Goal: Subscribe to service/newsletter

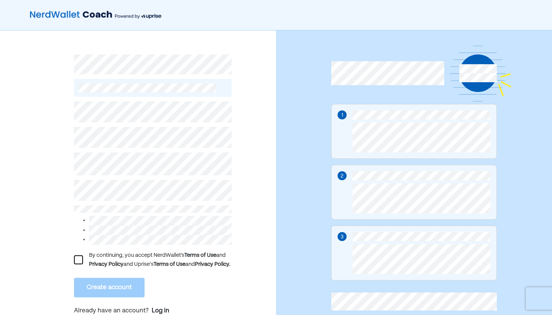
click at [139, 259] on div "By continuing, you accept NerdWallet’s Terms of Use and Privacy Policy and Upri…" at bounding box center [160, 260] width 143 height 18
click at [83, 264] on div "By continuing, you accept NerdWallet’s Terms of Use and Privacy Policy and Upri…" at bounding box center [153, 260] width 158 height 18
click at [79, 264] on div at bounding box center [78, 259] width 9 height 9
click at [114, 295] on button "Create account" at bounding box center [109, 288] width 71 height 20
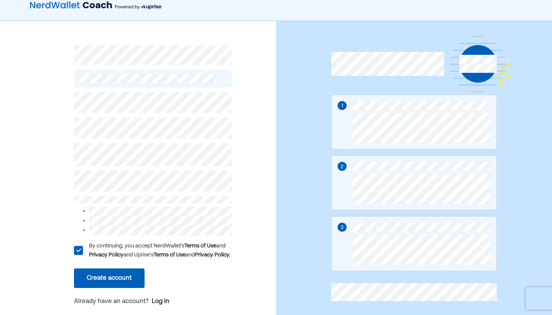
scroll to position [18, 0]
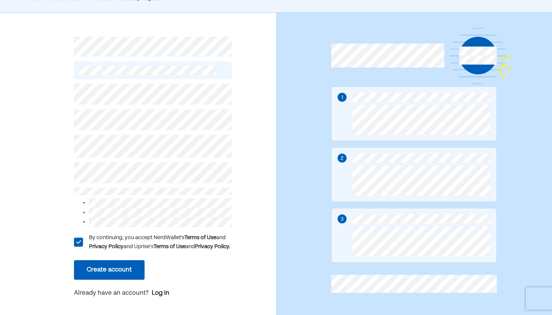
click at [115, 279] on button "Create account" at bounding box center [109, 270] width 71 height 20
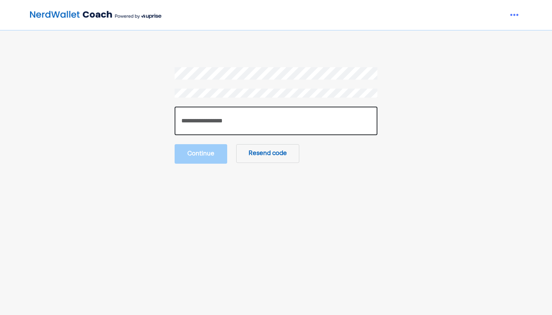
click at [255, 116] on input "number" at bounding box center [275, 121] width 203 height 29
click at [224, 120] on input "number" at bounding box center [275, 121] width 203 height 29
type input "******"
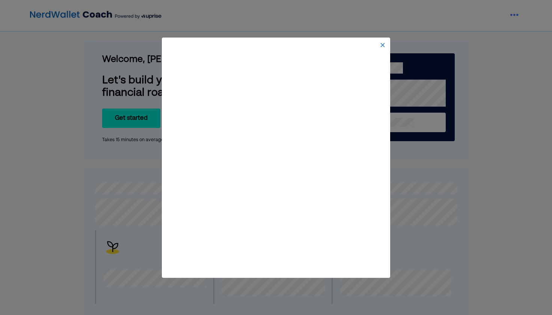
click at [381, 46] on img at bounding box center [382, 45] width 6 height 6
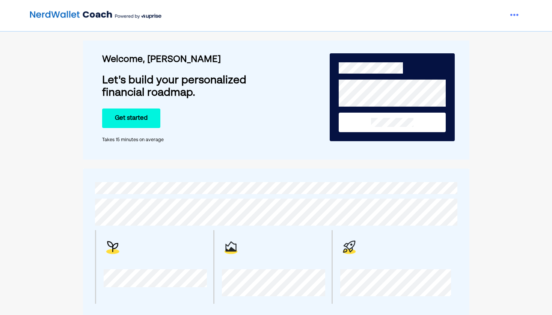
click at [128, 119] on button "Get started" at bounding box center [131, 118] width 58 height 20
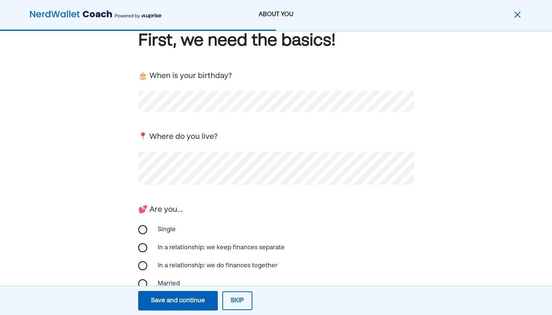
scroll to position [31, 0]
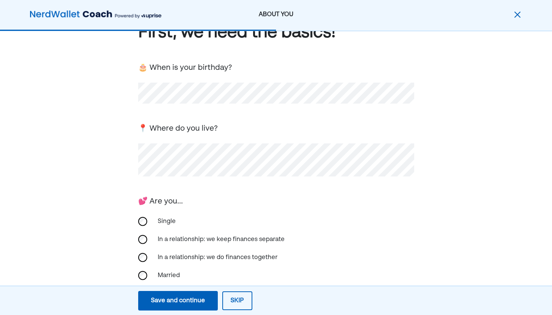
click at [153, 224] on div "Single" at bounding box center [190, 221] width 75 height 18
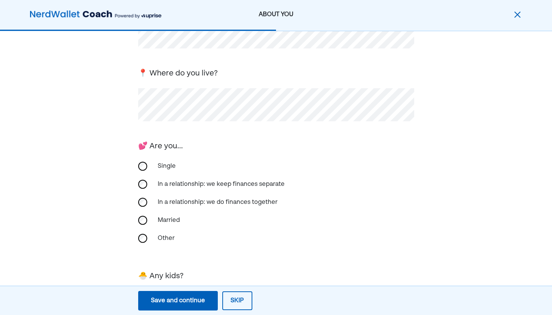
scroll to position [87, 0]
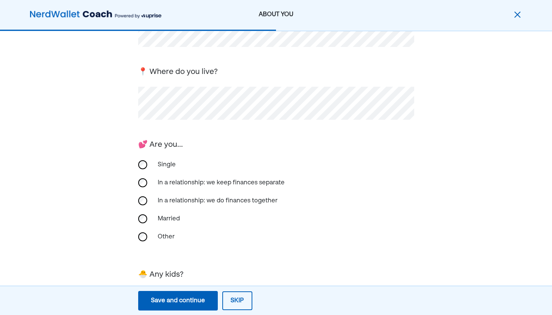
click at [259, 183] on div "In a relationship: we keep finances separate" at bounding box center [221, 183] width 136 height 18
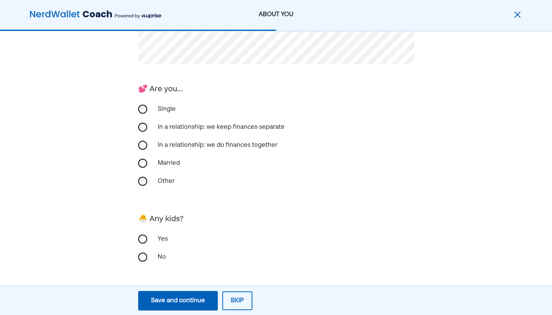
scroll to position [143, 0]
click at [188, 293] on button "Save and continue Save Save and continue" at bounding box center [178, 301] width 80 height 20
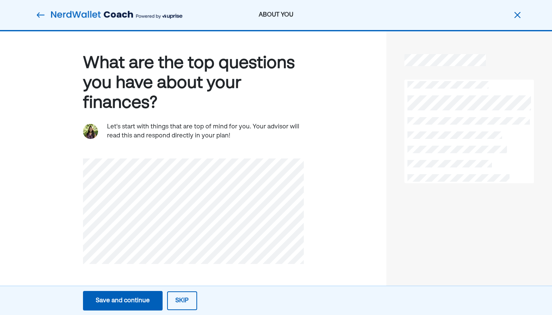
scroll to position [0, 0]
click at [128, 302] on div "Save and continue" at bounding box center [123, 300] width 54 height 9
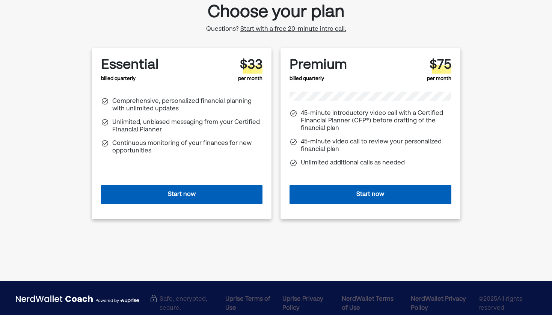
scroll to position [44, 0]
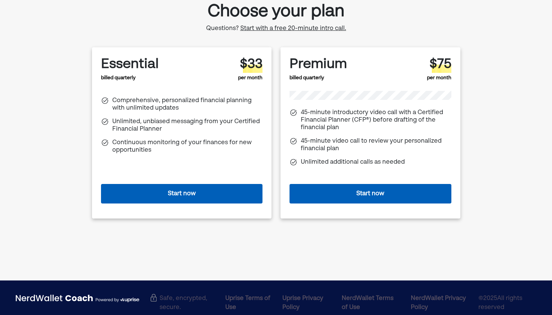
click at [336, 199] on button "Start now" at bounding box center [370, 194] width 162 height 20
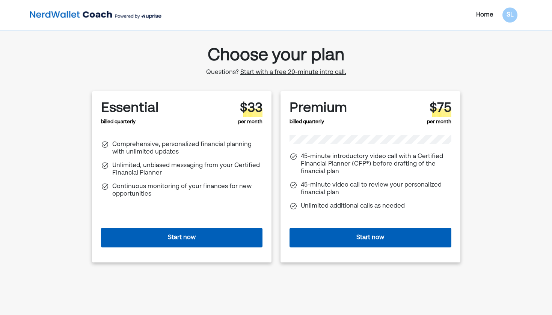
click at [199, 241] on button "Start now" at bounding box center [182, 238] width 162 height 20
click at [219, 237] on button "Start now" at bounding box center [182, 238] width 162 height 20
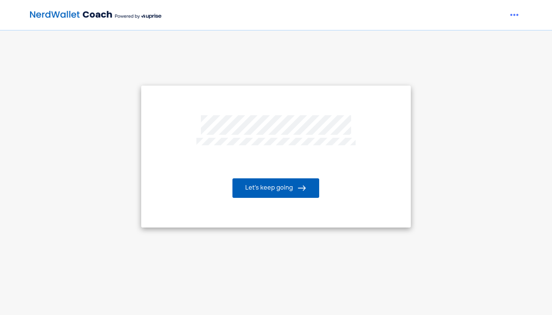
click at [288, 186] on button "Let’s keep going" at bounding box center [275, 188] width 87 height 20
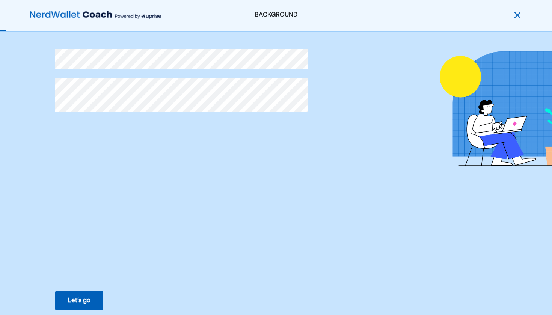
click at [90, 303] on div "Let’s go" at bounding box center [79, 300] width 23 height 9
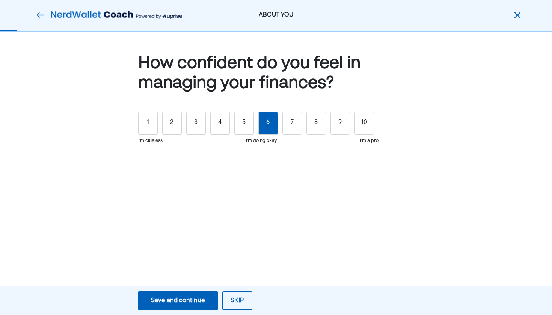
click at [265, 124] on div "6" at bounding box center [268, 122] width 20 height 23
click at [192, 296] on div "Save and continue" at bounding box center [178, 300] width 54 height 9
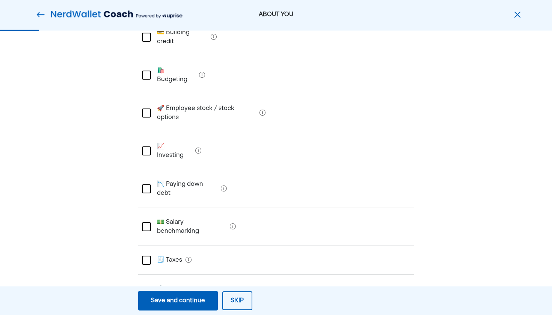
scroll to position [104, 0]
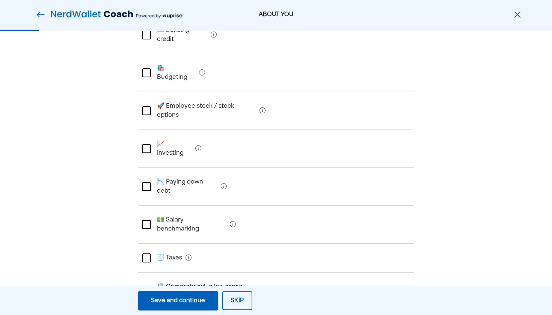
click at [148, 182] on div at bounding box center [146, 186] width 9 height 9
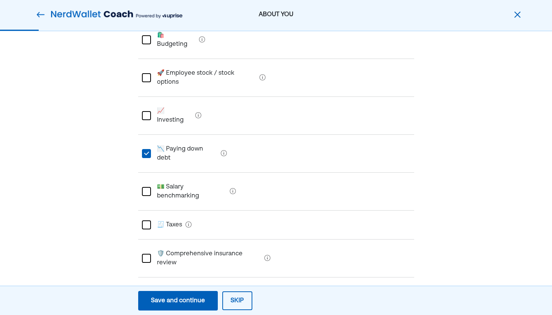
scroll to position [144, 0]
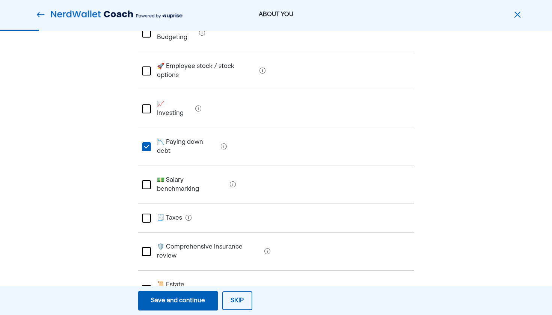
click at [140, 271] on div "📜 Estate planning" at bounding box center [276, 290] width 276 height 38
click at [144, 285] on div "L" at bounding box center [145, 289] width 9 height 9
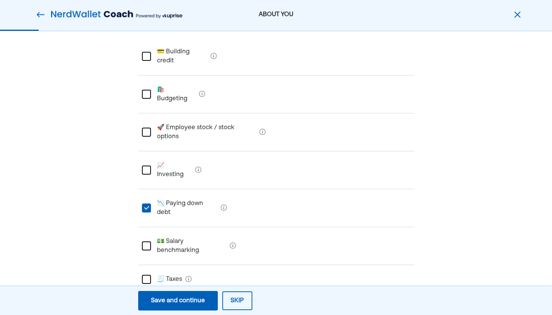
scroll to position [72, 0]
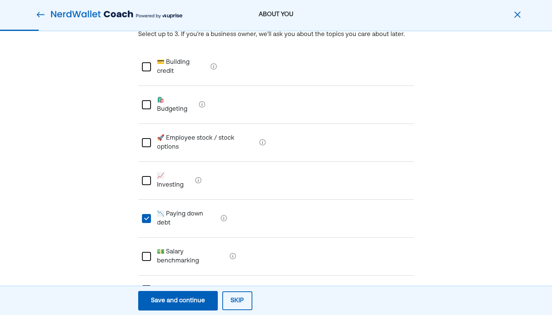
click at [147, 176] on div at bounding box center [146, 180] width 9 height 9
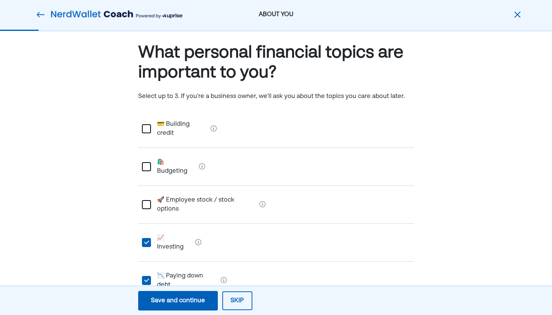
scroll to position [9, 0]
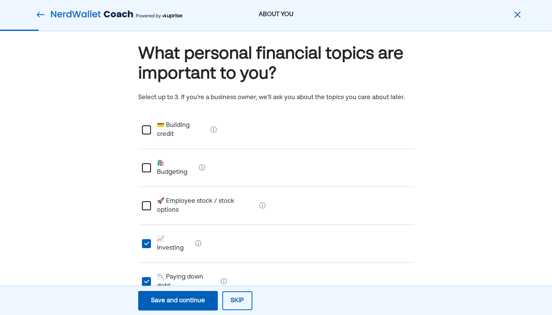
click at [149, 163] on div at bounding box center [146, 167] width 9 height 9
click at [184, 303] on div "Save and continue" at bounding box center [178, 300] width 54 height 9
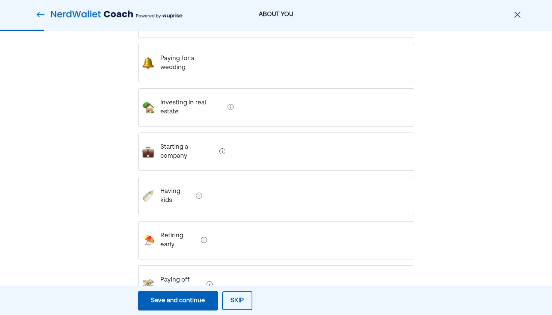
scroll to position [149, 0]
click at [230, 266] on div "Paying off debt" at bounding box center [276, 285] width 276 height 38
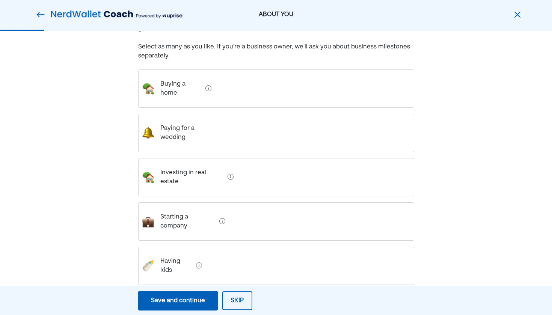
scroll to position [68, 0]
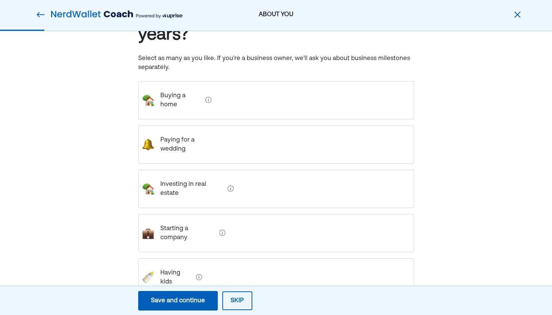
click at [245, 98] on div "Buying a home" at bounding box center [276, 100] width 276 height 38
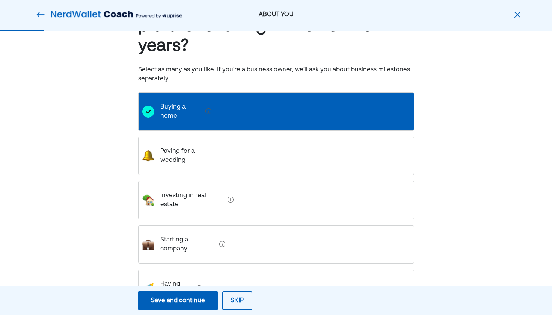
scroll to position [65, 0]
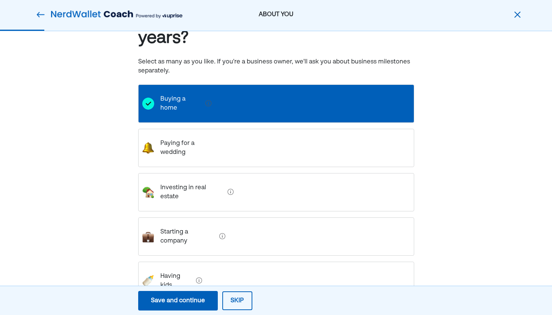
click at [245, 98] on div "Buying a home" at bounding box center [276, 103] width 276 height 38
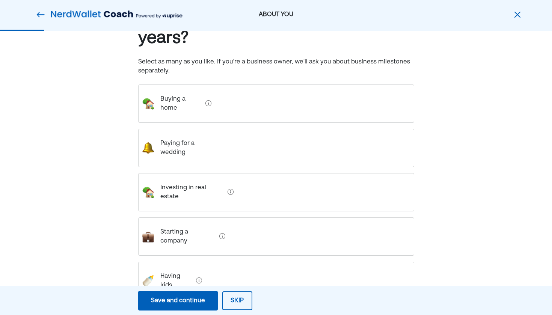
click at [238, 137] on div "Paying for a wedding" at bounding box center [276, 148] width 276 height 38
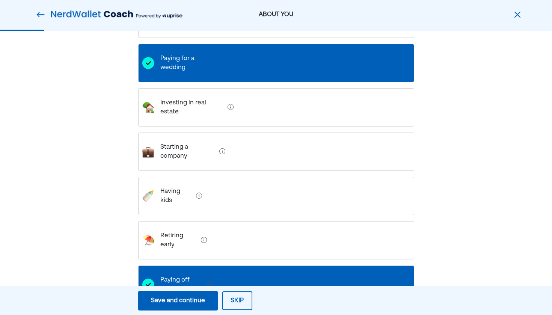
scroll to position [149, 0]
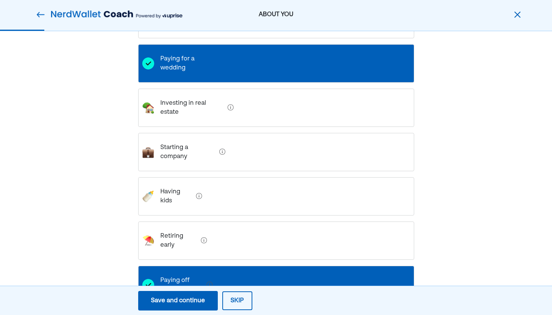
click at [249, 96] on div "Investing in real estate" at bounding box center [276, 108] width 276 height 38
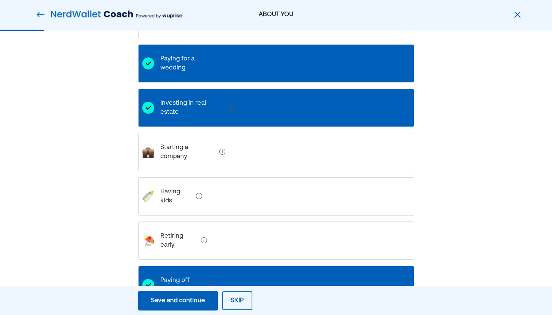
click at [197, 302] on div "Save and continue" at bounding box center [178, 300] width 54 height 9
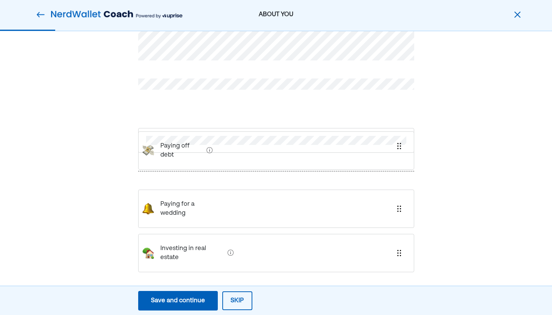
scroll to position [25, 0]
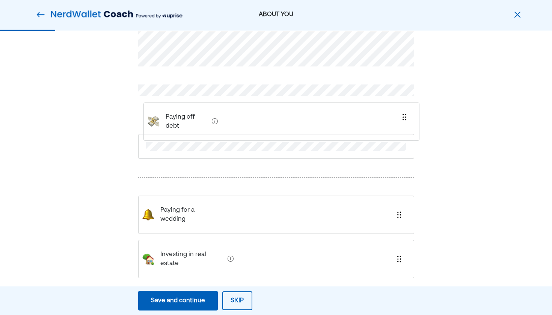
drag, startPoint x: 234, startPoint y: 185, endPoint x: 239, endPoint y: 121, distance: 63.6
click at [239, 121] on div "Paying off debt Paying for a wedding Investing in real estate" at bounding box center [276, 161] width 276 height 304
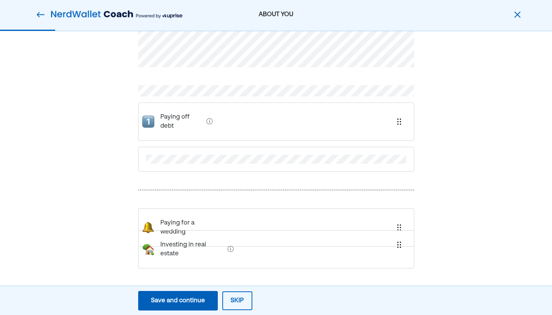
scroll to position [18, 0]
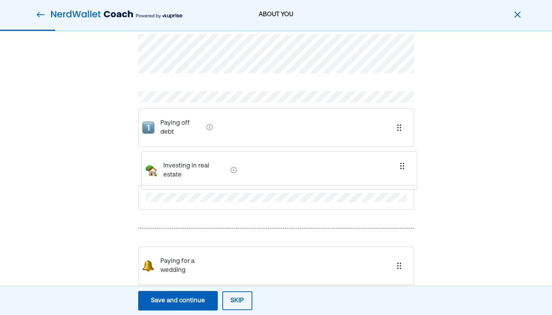
drag, startPoint x: 221, startPoint y: 248, endPoint x: 224, endPoint y: 162, distance: 86.0
click at [224, 162] on div "Paying off debt Paying for a wedding Investing in real estate" at bounding box center [276, 168] width 276 height 304
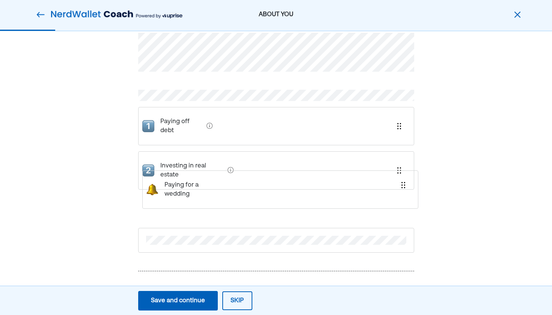
drag, startPoint x: 212, startPoint y: 255, endPoint x: 217, endPoint y: 182, distance: 73.3
click at [217, 182] on div "Paying off debt Investing in real estate Paying for a wedding" at bounding box center [276, 171] width 276 height 312
click at [178, 298] on div "Save and continue" at bounding box center [178, 300] width 54 height 9
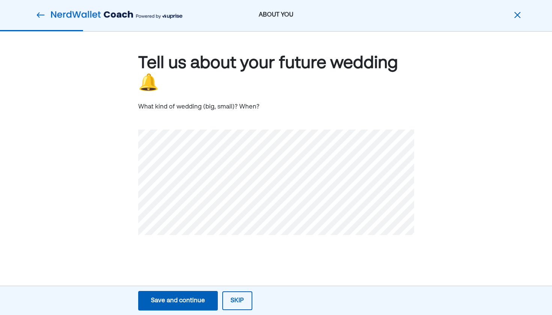
click at [188, 304] on div "Save and continue" at bounding box center [178, 300] width 54 height 9
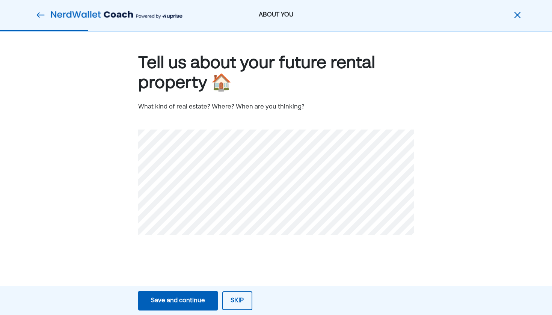
click at [202, 301] on div "Save and continue" at bounding box center [178, 300] width 54 height 9
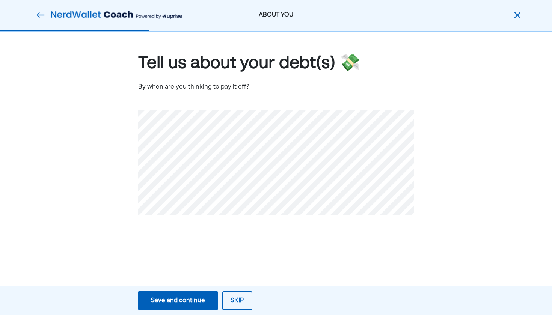
click at [203, 290] on div "Save and continue Save Save and continue Skip" at bounding box center [195, 300] width 390 height 25
click at [203, 298] on div "Save and continue" at bounding box center [178, 300] width 54 height 9
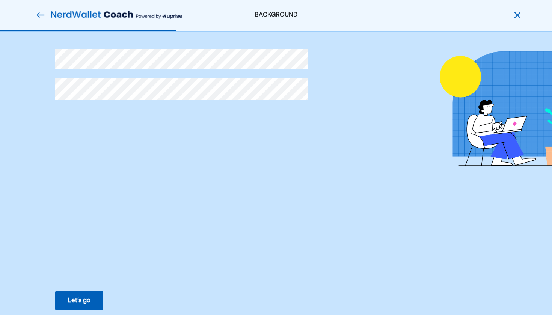
click at [93, 297] on button "Let’s go Save Let’s go" at bounding box center [79, 301] width 48 height 20
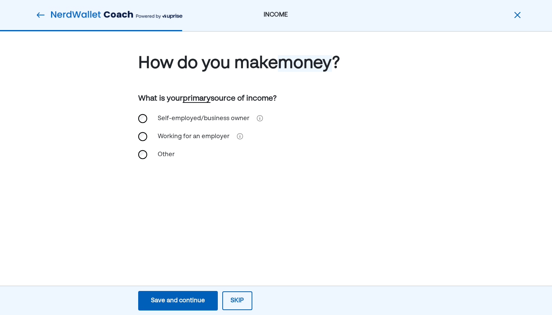
click at [192, 114] on div "Self-employed/business owner" at bounding box center [203, 119] width 101 height 18
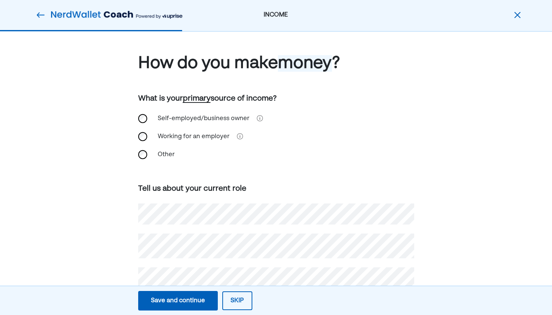
click at [191, 143] on div "Working for an employer" at bounding box center [193, 137] width 81 height 18
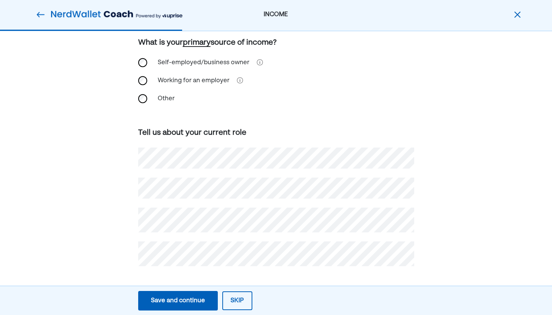
scroll to position [56, 0]
click at [172, 294] on button "Save and continue Save Save and continue" at bounding box center [178, 301] width 80 height 20
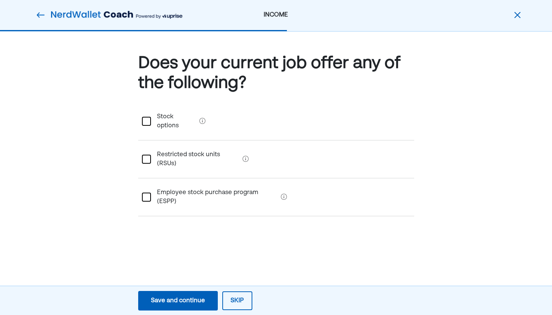
click at [191, 304] on div "Save and continue" at bounding box center [178, 300] width 54 height 9
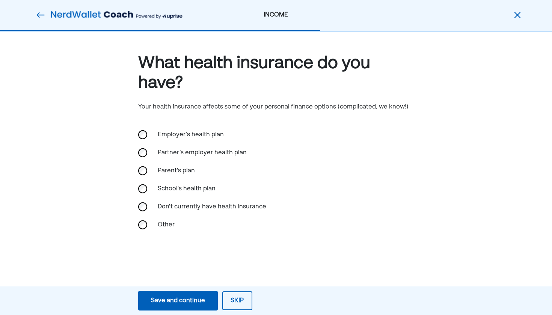
click at [197, 134] on div "Employer’s health plan" at bounding box center [190, 135] width 75 height 18
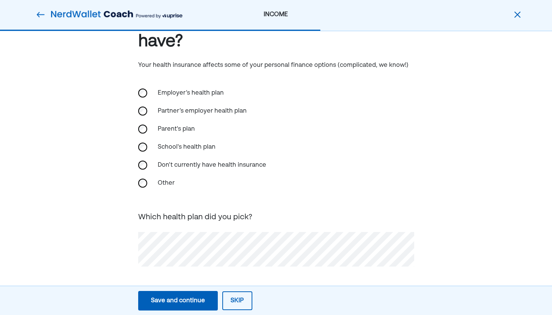
scroll to position [41, 0]
click at [181, 305] on div "Save and continue" at bounding box center [178, 300] width 54 height 9
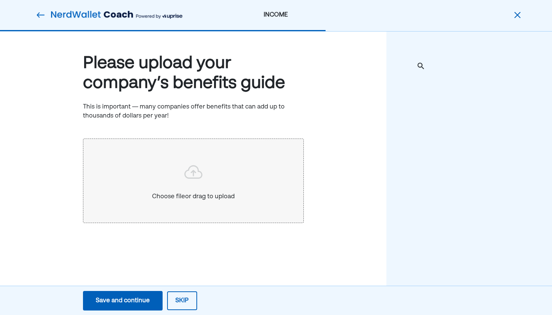
scroll to position [0, 0]
click at [183, 300] on button "Skip" at bounding box center [182, 300] width 30 height 19
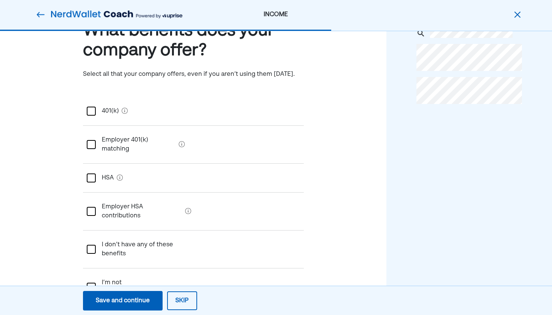
scroll to position [32, 0]
click at [93, 112] on div at bounding box center [91, 111] width 9 height 9
click at [93, 174] on div at bounding box center [91, 178] width 9 height 9
click at [137, 304] on div "Save and continue" at bounding box center [123, 300] width 54 height 9
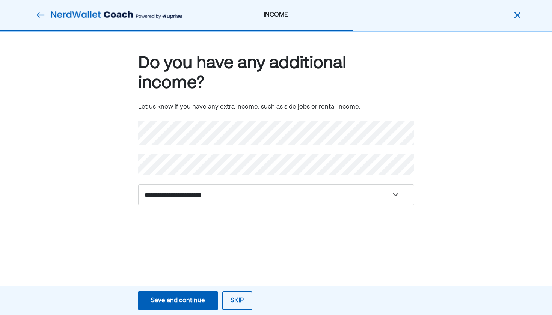
click at [162, 303] on div "Save and continue" at bounding box center [178, 300] width 54 height 9
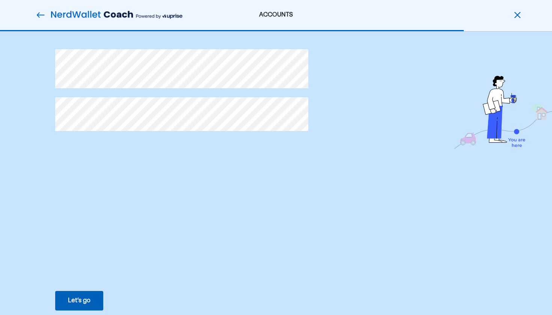
click at [85, 300] on div "Let’s go" at bounding box center [79, 300] width 23 height 9
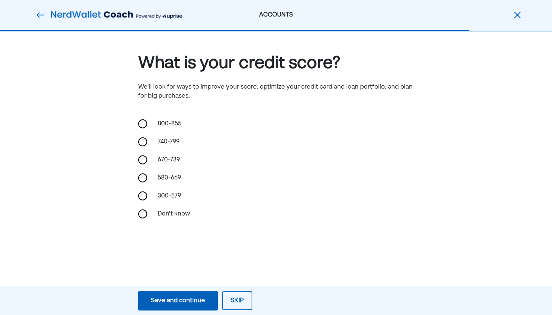
click at [193, 303] on div "Save and continue" at bounding box center [178, 300] width 54 height 9
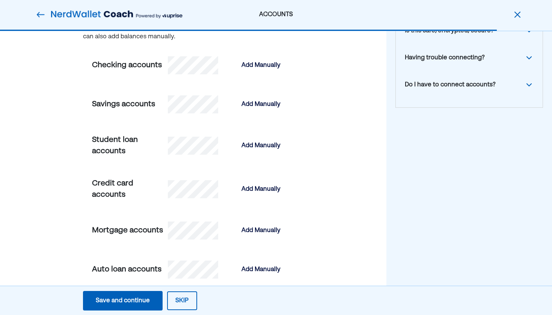
scroll to position [96, 0]
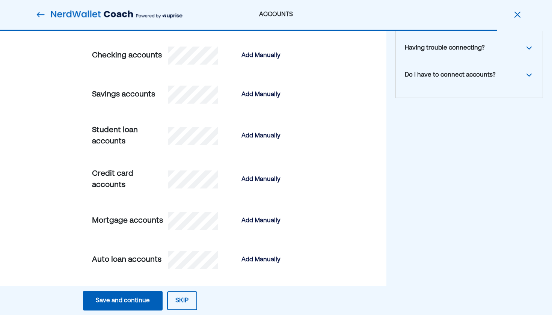
click at [179, 302] on button "Skip" at bounding box center [182, 300] width 30 height 19
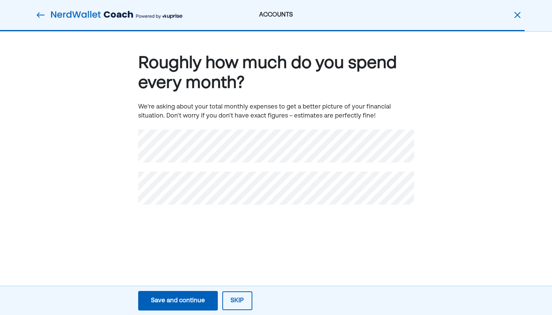
click at [375, 2] on div "ACCOUNTS" at bounding box center [276, 15] width 552 height 30
click at [203, 240] on div "Roughly how much do you spend every month? We're asking about your total monthl…" at bounding box center [276, 141] width 552 height 218
click at [190, 304] on div "Save and continue" at bounding box center [178, 300] width 54 height 9
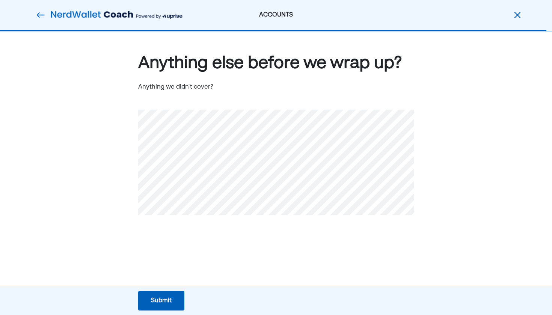
click at [158, 309] on button "Submit Submit Submit" at bounding box center [161, 301] width 46 height 20
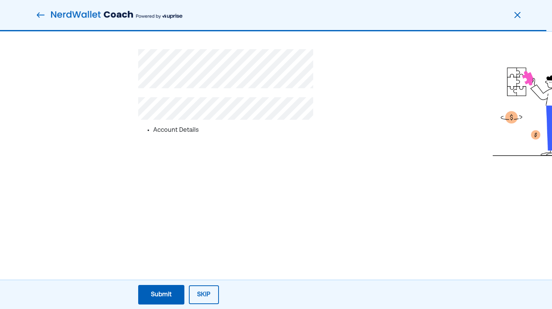
click at [173, 295] on button "Submit Submit Submit" at bounding box center [161, 295] width 46 height 20
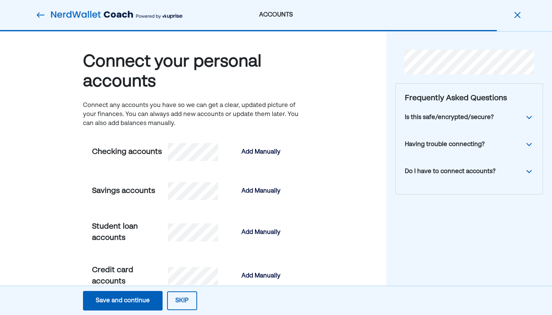
click at [490, 158] on div "Do I have to connect accounts?" at bounding box center [469, 171] width 129 height 27
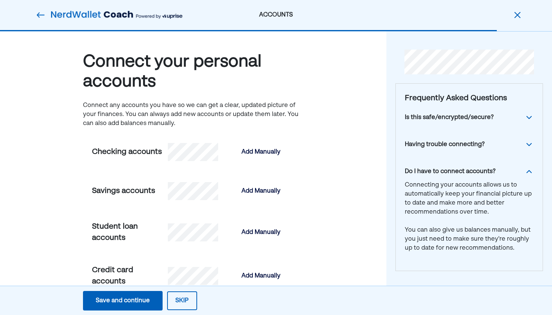
click at [490, 169] on div "Do I have to connect accounts?" at bounding box center [450, 171] width 91 height 9
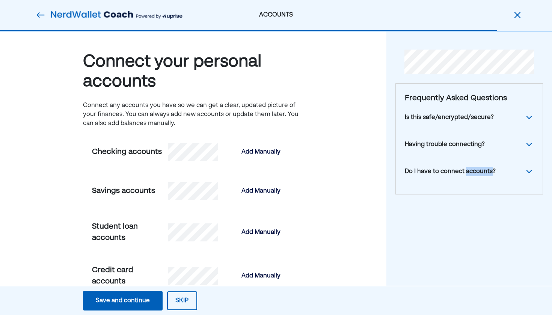
click at [490, 169] on div "Do I have to connect accounts?" at bounding box center [450, 171] width 91 height 9
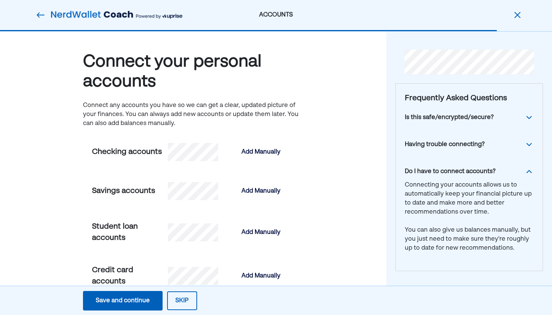
click at [481, 177] on div "Do I have to connect accounts? Connecting your accounts allows us to automatica…" at bounding box center [469, 210] width 129 height 104
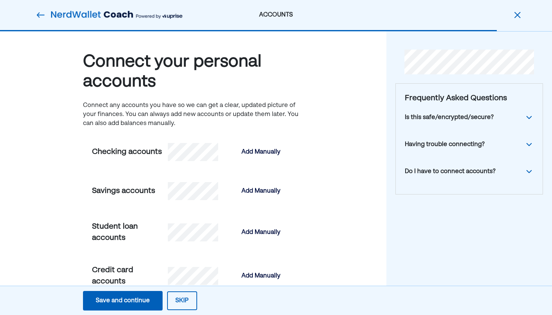
click at [481, 175] on div "Do I have to connect accounts?" at bounding box center [450, 171] width 91 height 9
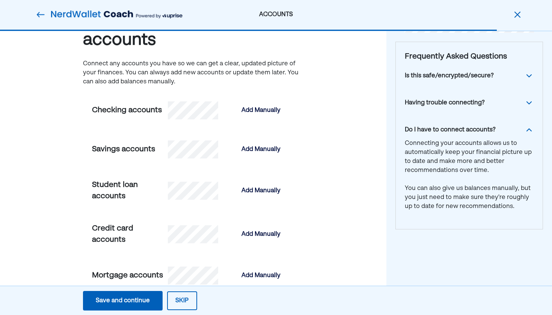
scroll to position [42, 0]
click at [271, 107] on div "Add Manually" at bounding box center [260, 109] width 39 height 9
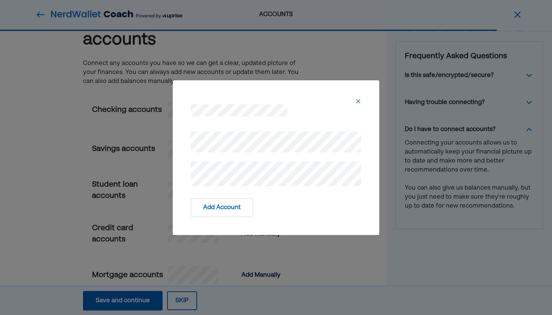
click at [237, 208] on button "Add Account" at bounding box center [222, 207] width 62 height 19
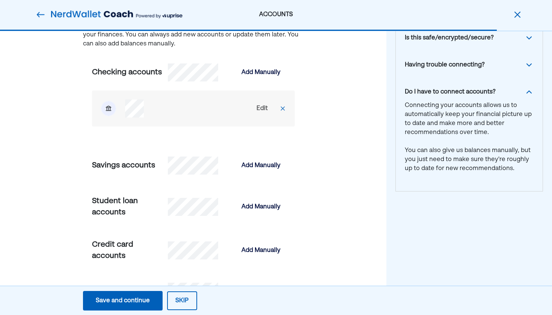
scroll to position [80, 0]
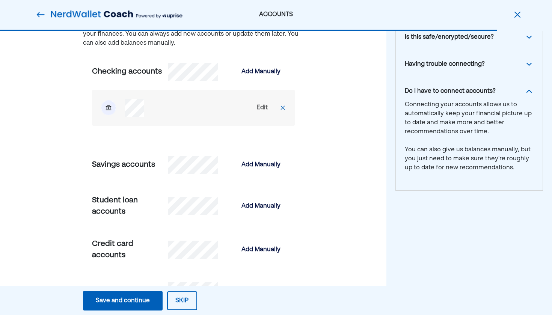
click at [261, 166] on div "Add Manually" at bounding box center [260, 164] width 39 height 9
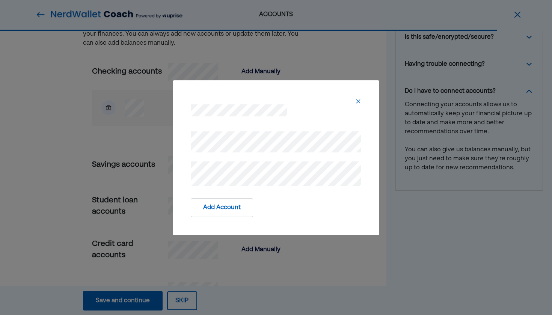
click at [359, 99] on img at bounding box center [358, 101] width 6 height 6
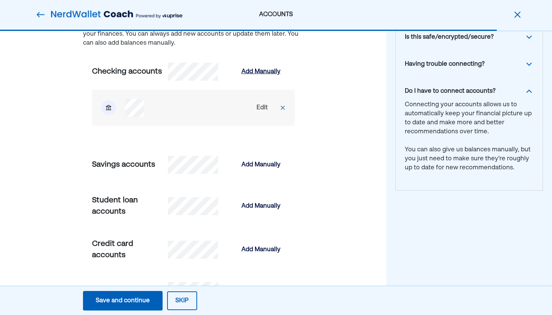
click at [258, 71] on div "Add Manually" at bounding box center [260, 71] width 39 height 9
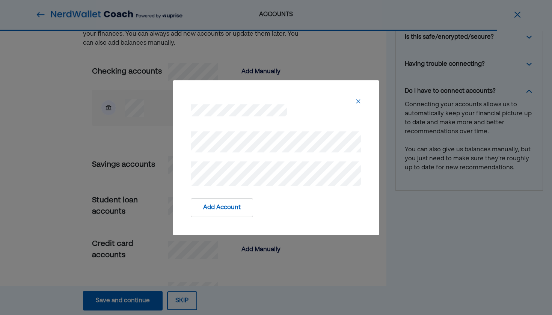
click at [224, 214] on button "Add Account" at bounding box center [222, 207] width 62 height 19
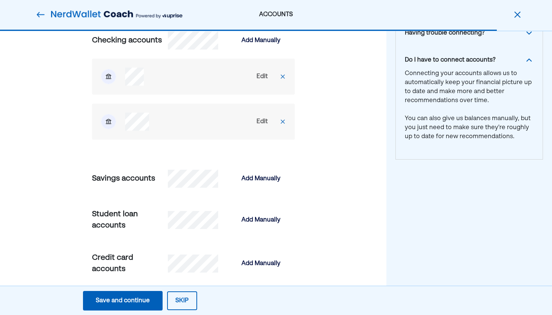
scroll to position [112, 0]
click at [265, 218] on div "Add Manually" at bounding box center [260, 219] width 39 height 9
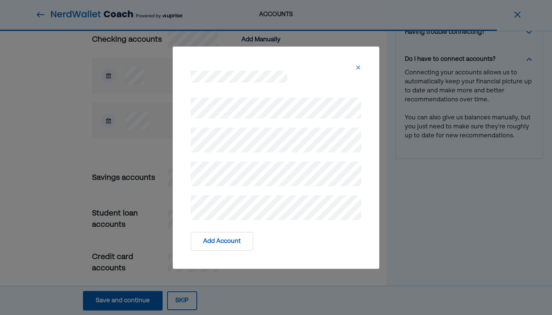
click at [221, 239] on button "Add Account" at bounding box center [222, 241] width 62 height 19
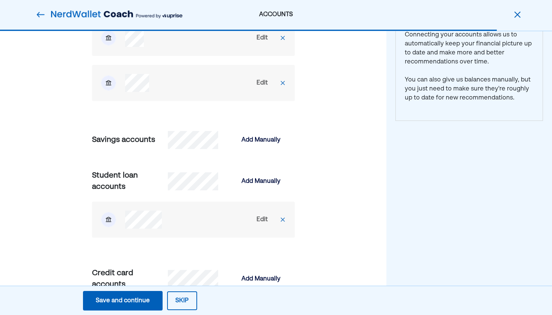
scroll to position [156, 0]
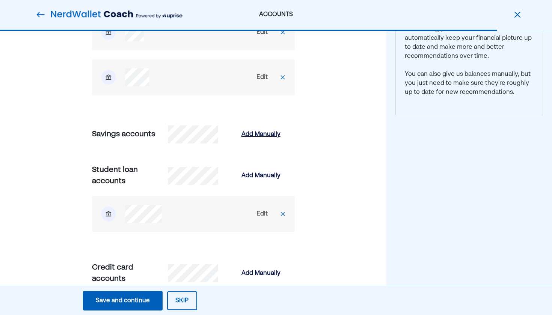
click at [265, 136] on div "Add Manually" at bounding box center [260, 134] width 39 height 9
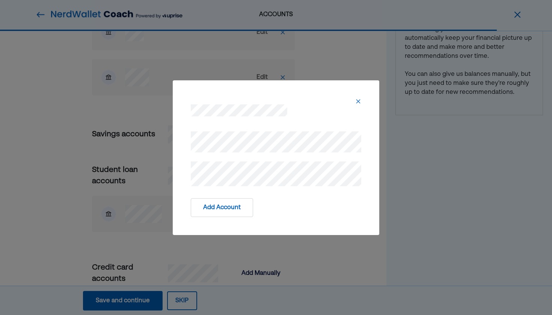
click at [236, 205] on button "Add Account" at bounding box center [222, 207] width 62 height 19
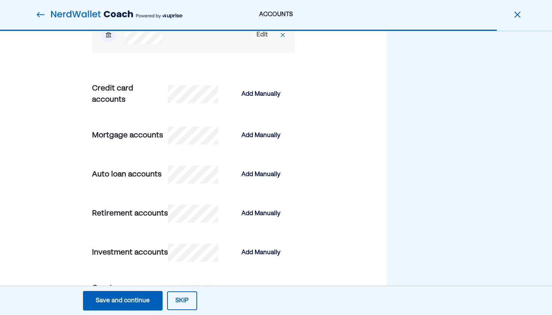
scroll to position [401, 0]
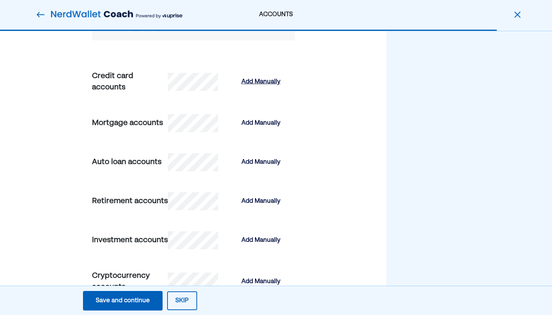
click at [266, 83] on div "Add Manually" at bounding box center [260, 81] width 39 height 9
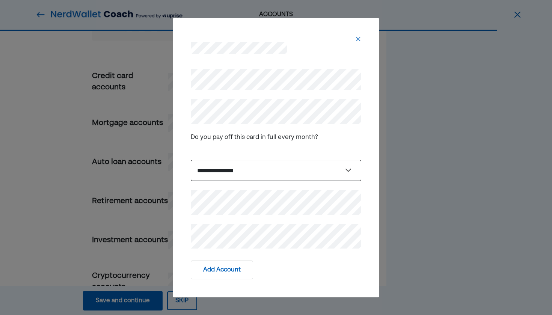
select select "*****"
click at [232, 274] on button "Add Account" at bounding box center [222, 269] width 62 height 19
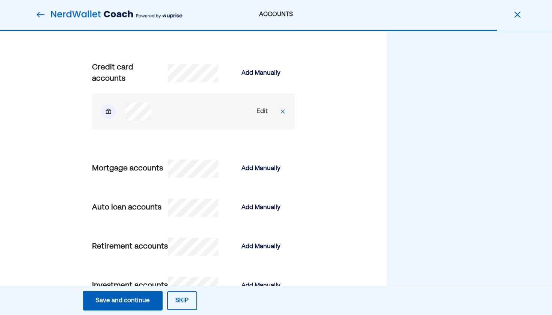
scroll to position [407, 0]
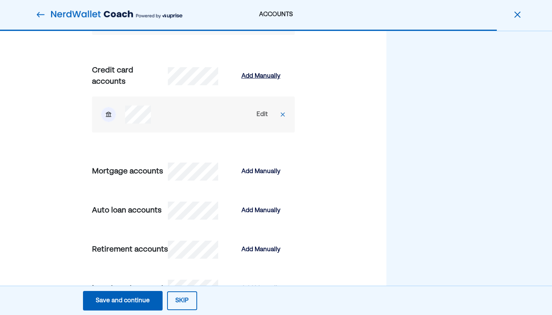
click at [267, 78] on div "Add Manually" at bounding box center [260, 76] width 39 height 9
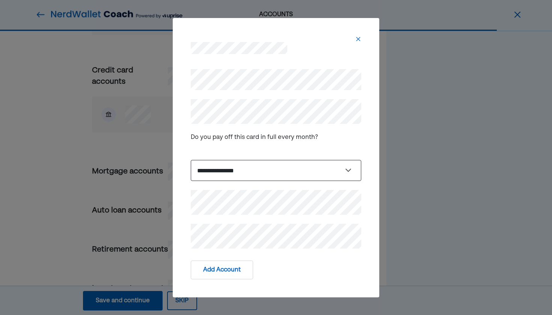
select select "*****"
click at [236, 264] on button "Add Account" at bounding box center [222, 269] width 62 height 19
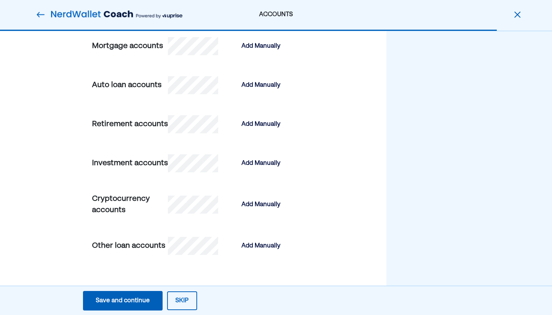
scroll to position [582, 0]
click at [261, 120] on div "Add Manually" at bounding box center [260, 124] width 39 height 9
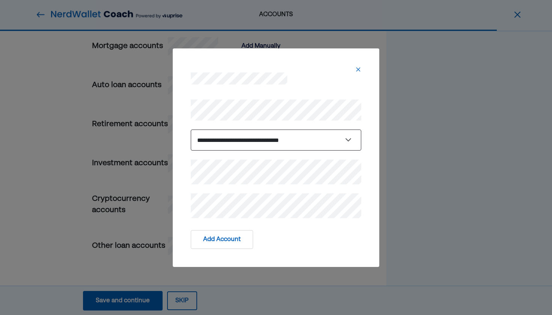
select select "********"
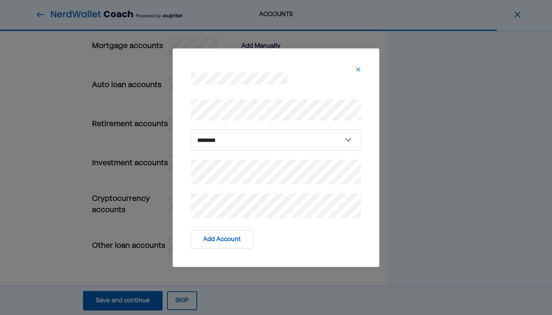
click at [244, 236] on button "Add Account" at bounding box center [222, 239] width 62 height 19
click at [235, 245] on button "Add Account" at bounding box center [222, 239] width 62 height 19
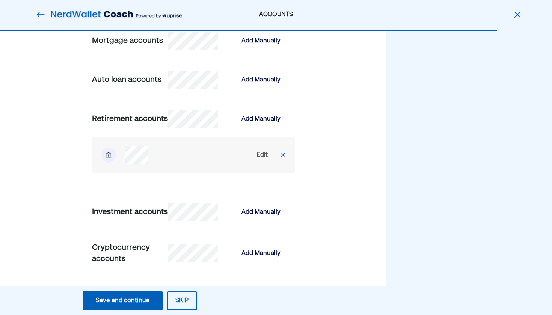
click at [259, 120] on div "Add Manually" at bounding box center [260, 118] width 39 height 9
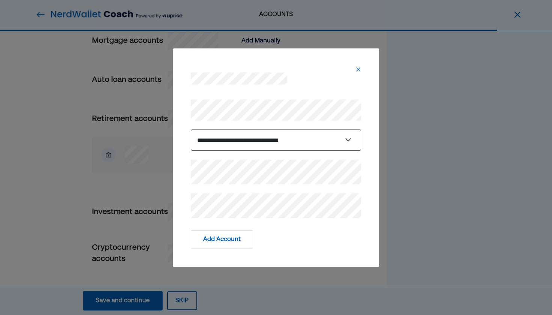
select select "**********"
click at [240, 239] on button "Add Account" at bounding box center [222, 239] width 62 height 19
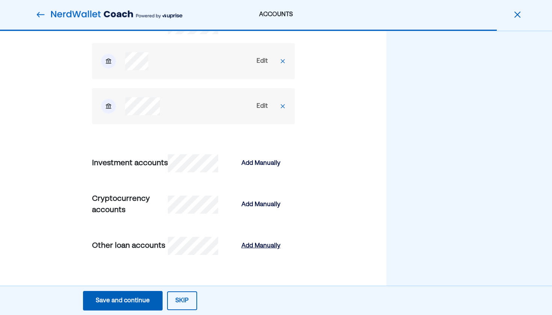
scroll to position [689, 0]
click at [129, 299] on div "Save and continue" at bounding box center [123, 300] width 54 height 9
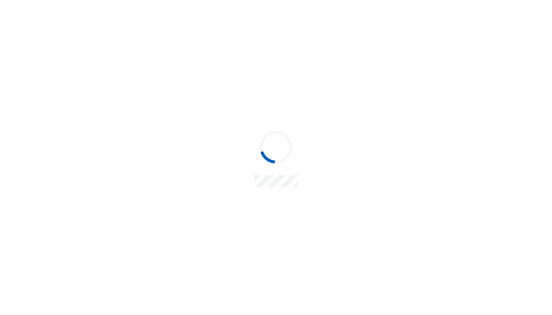
scroll to position [0, 0]
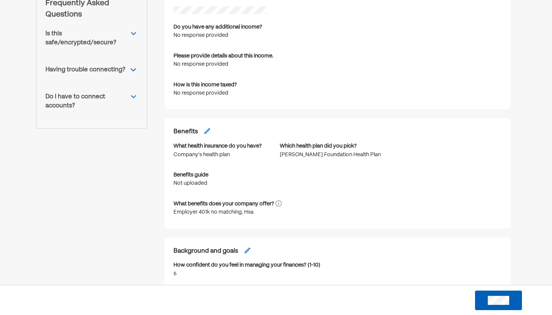
scroll to position [270, 0]
click at [490, 305] on button at bounding box center [498, 300] width 47 height 20
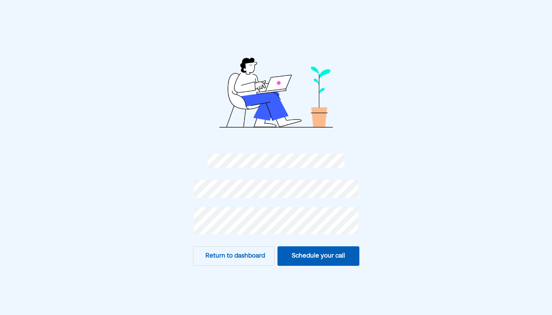
click at [331, 258] on button "Schedule your call" at bounding box center [318, 256] width 82 height 20
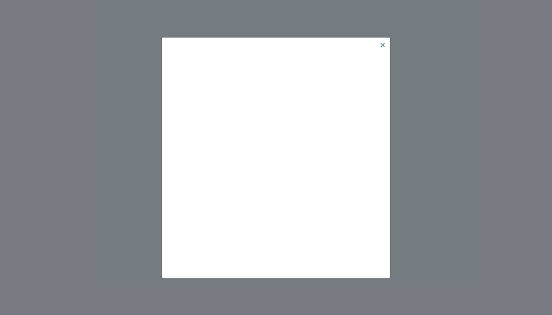
click at [386, 45] on div at bounding box center [275, 45] width 225 height 12
click at [384, 44] on img at bounding box center [382, 45] width 6 height 6
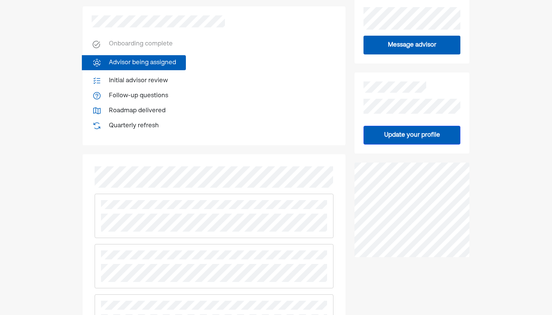
scroll to position [151, 0]
